Goal: Information Seeking & Learning: Check status

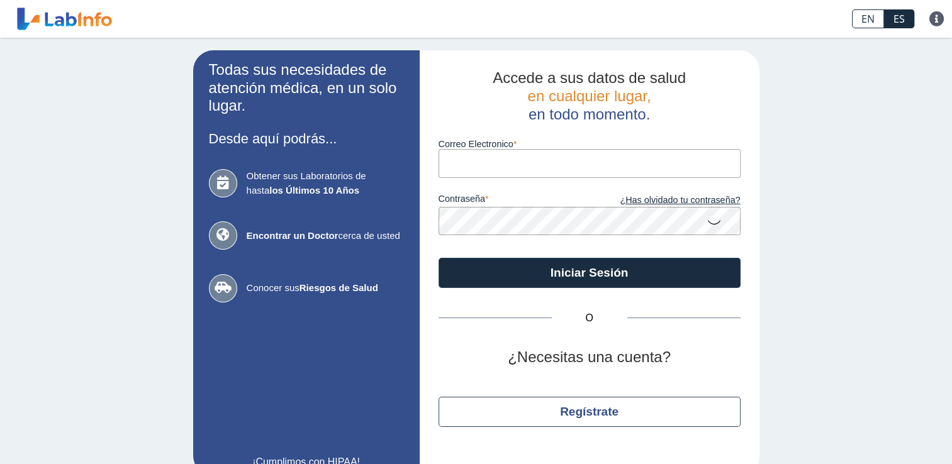
drag, startPoint x: 0, startPoint y: 0, endPoint x: 481, endPoint y: 168, distance: 509.2
click at [481, 168] on input "Correo Electronico" at bounding box center [590, 163] width 302 height 28
type input "[EMAIL_ADDRESS][DOMAIN_NAME]"
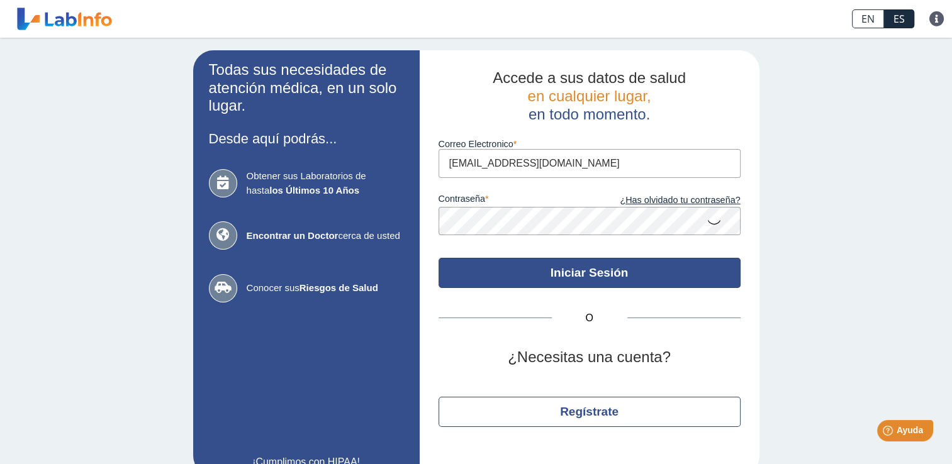
click at [546, 267] on button "Iniciar Sesión" at bounding box center [590, 273] width 302 height 30
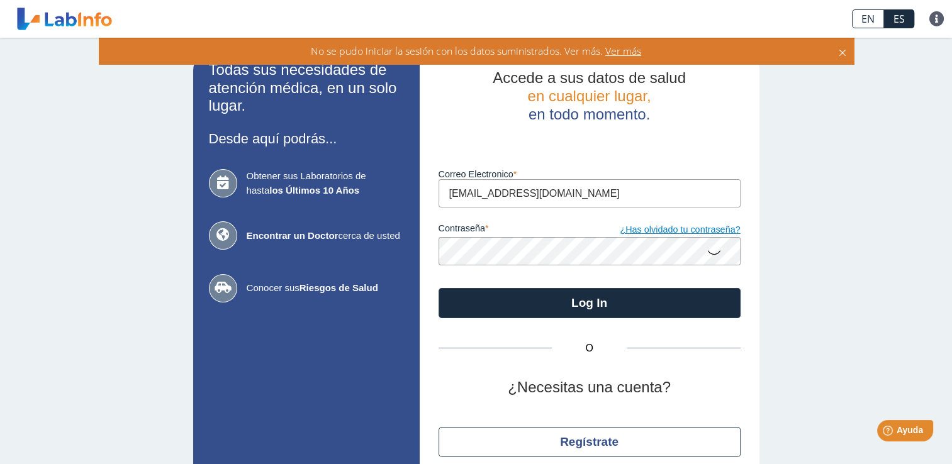
click at [691, 232] on link "¿Has olvidado tu contraseña?" at bounding box center [665, 230] width 151 height 14
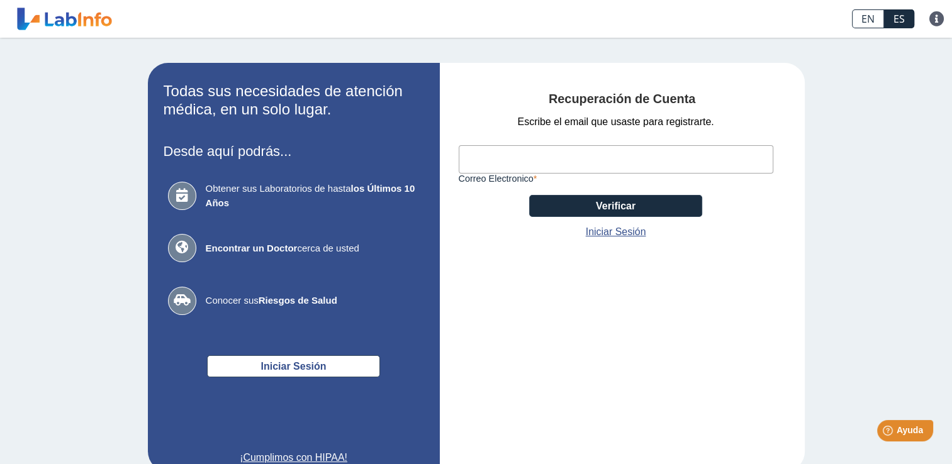
click at [530, 160] on input "Correo Electronico" at bounding box center [616, 159] width 315 height 28
type input "[EMAIL_ADDRESS][DOMAIN_NAME]"
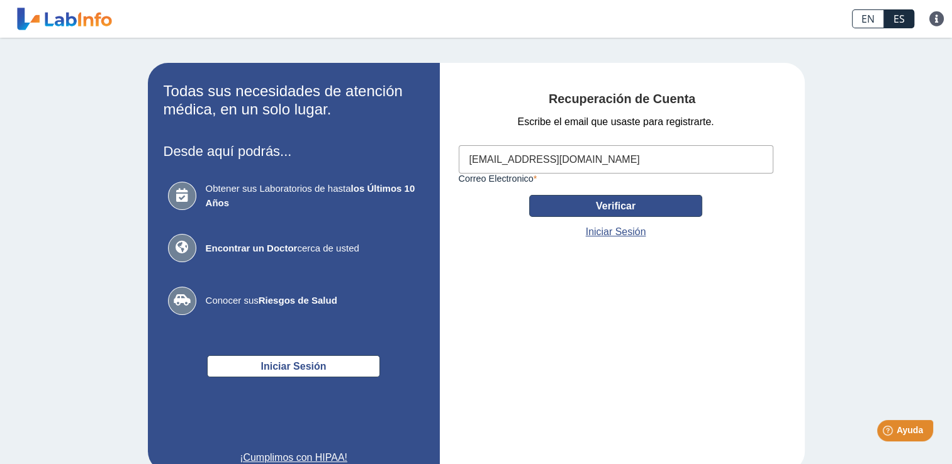
click at [646, 207] on button "Verificar" at bounding box center [615, 206] width 173 height 22
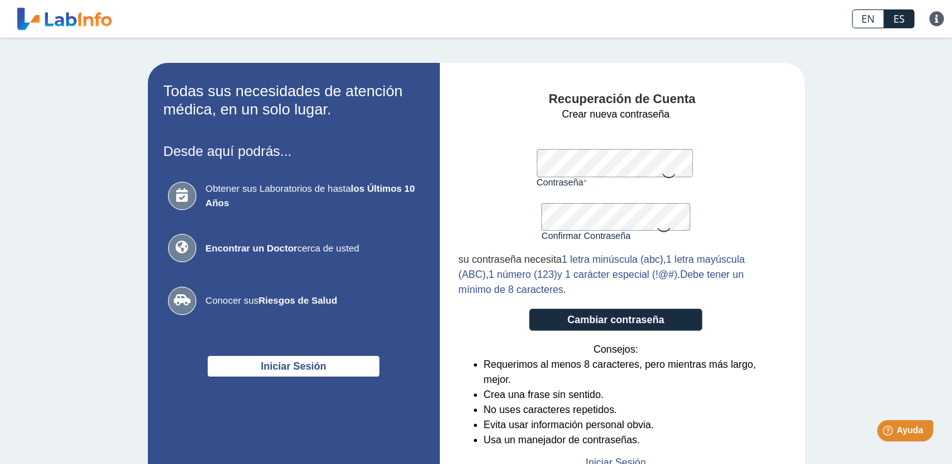
click at [748, 292] on div "su contraseña necesita 1 letra minúscula (abc) , 1 letra mayúscula (ABC) , 1 nú…" at bounding box center [616, 274] width 315 height 45
click at [632, 322] on button "Cambiar contraseña" at bounding box center [615, 320] width 173 height 22
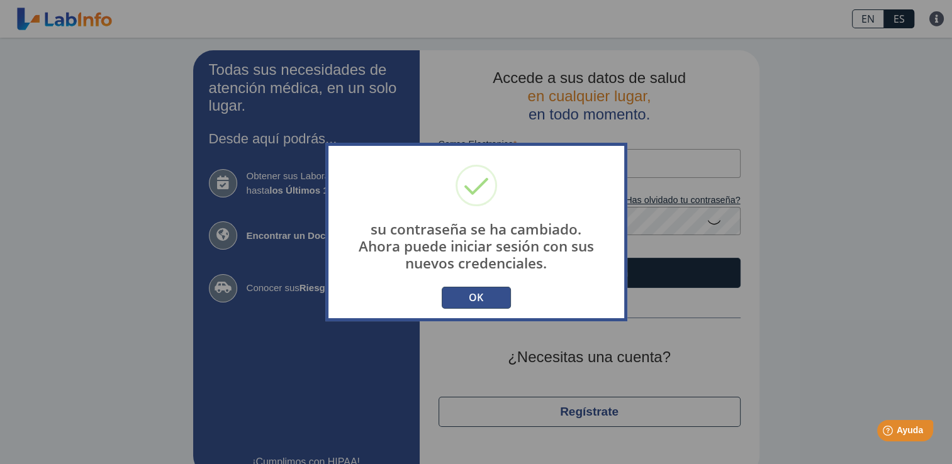
click at [474, 293] on button "OK" at bounding box center [476, 298] width 69 height 22
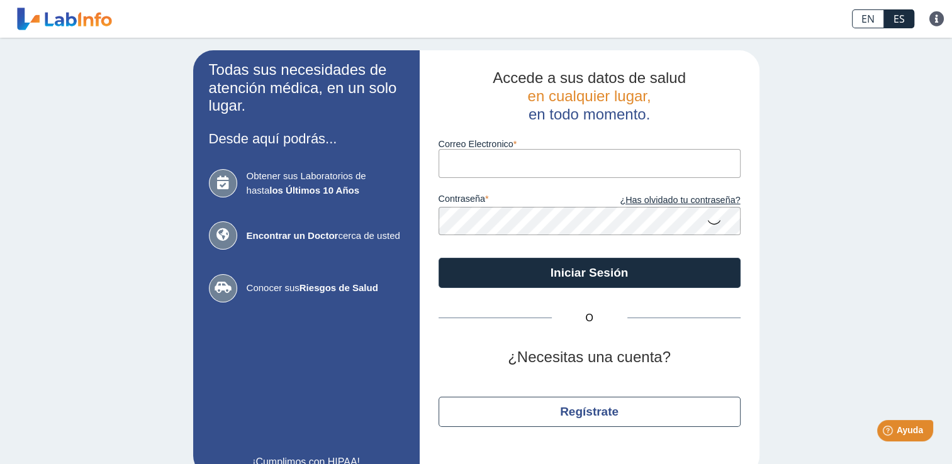
click at [479, 170] on input "Correo Electronico" at bounding box center [590, 163] width 302 height 28
type input "[EMAIL_ADDRESS][DOMAIN_NAME]"
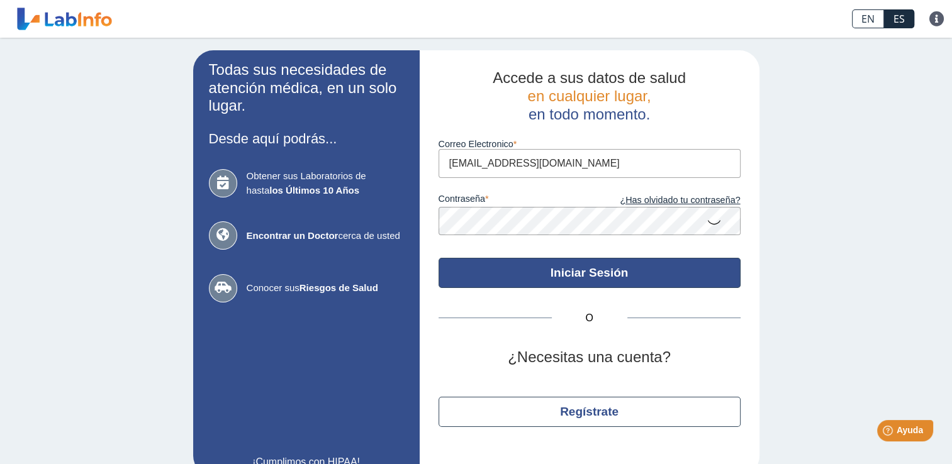
click at [527, 276] on button "Iniciar Sesión" at bounding box center [590, 273] width 302 height 30
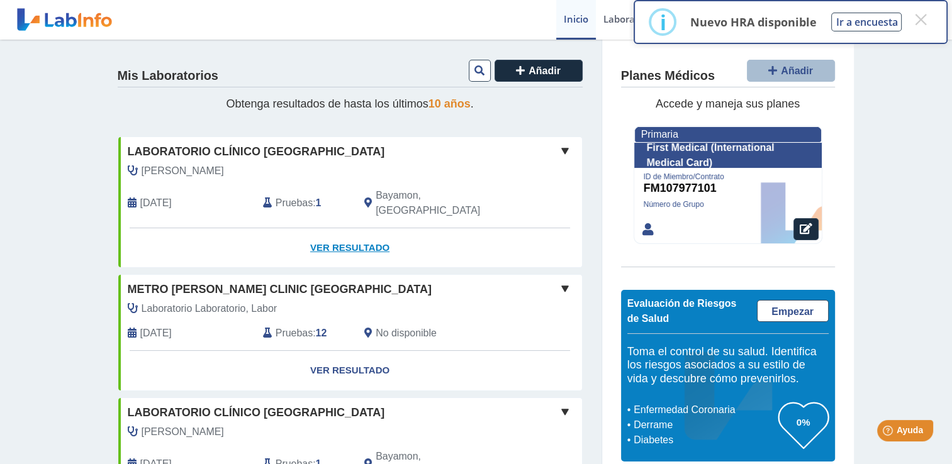
click at [325, 231] on link "Ver Resultado" at bounding box center [350, 248] width 464 height 40
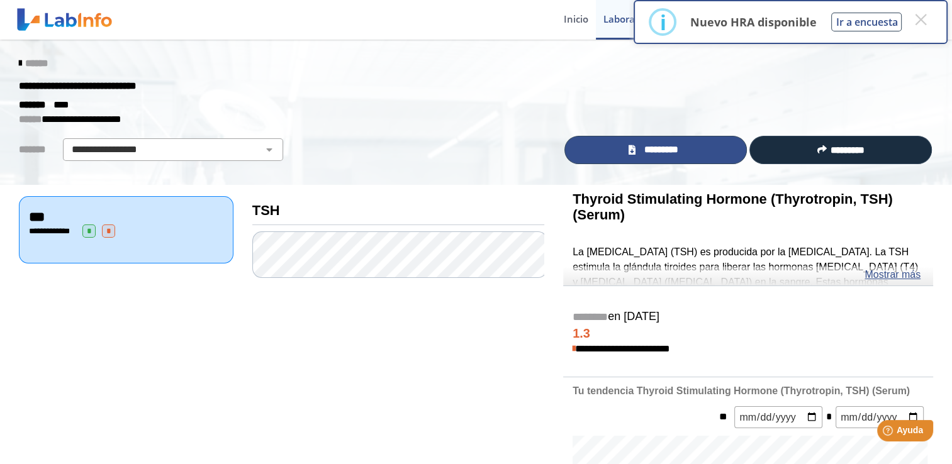
click at [629, 146] on icon at bounding box center [632, 149] width 7 height 9
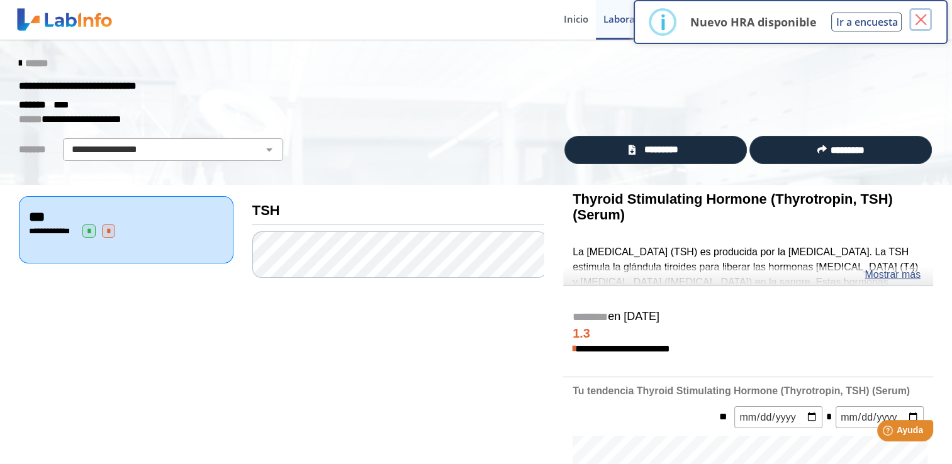
click at [919, 20] on button "×" at bounding box center [920, 19] width 23 height 23
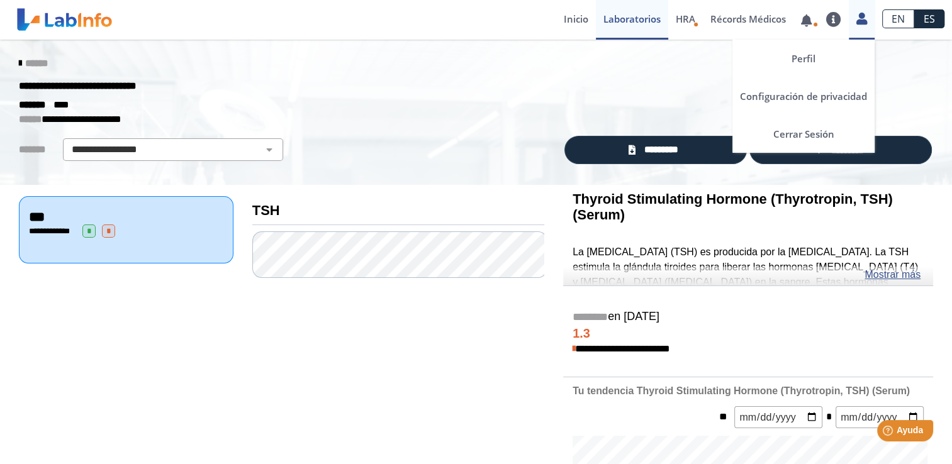
click at [858, 25] on div "Perfil Configuración de privacidad Cerrar Sesión" at bounding box center [862, 20] width 26 height 40
click at [817, 139] on link "Cerrar Sesión" at bounding box center [803, 134] width 142 height 38
